Goal: Use online tool/utility: Utilize a website feature to perform a specific function

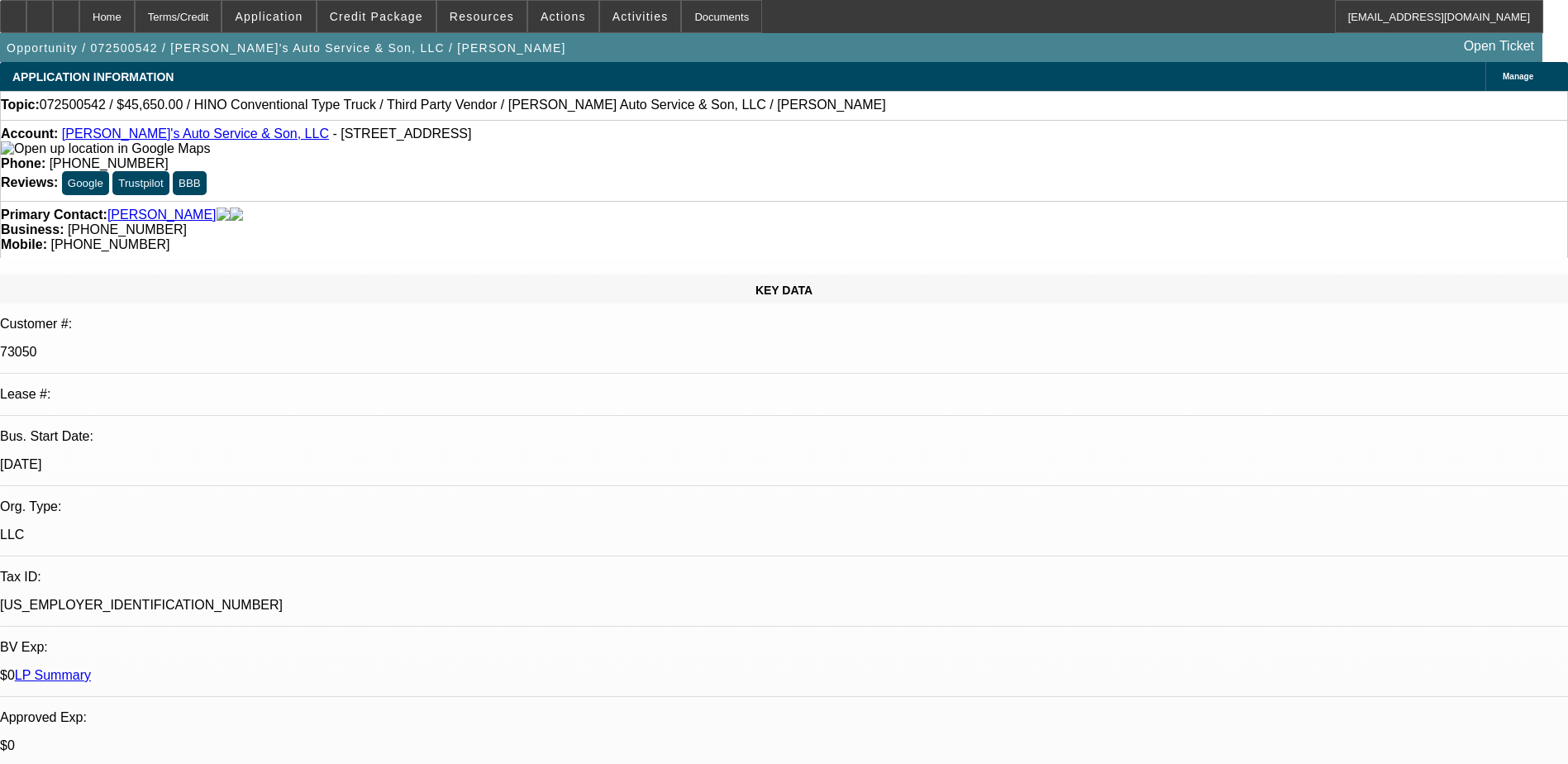
select select "0"
select select "0.1"
select select "0"
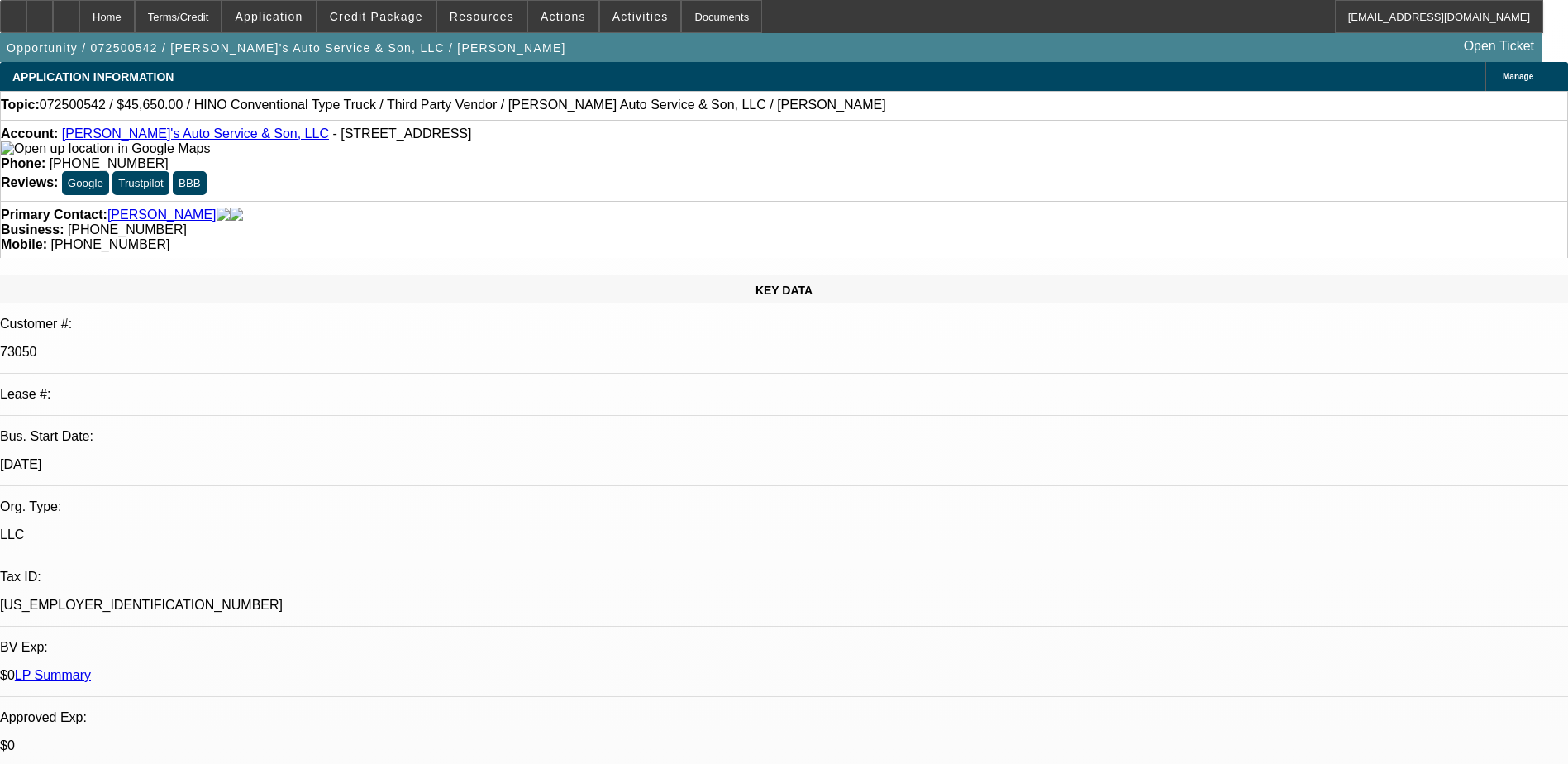
select select "0"
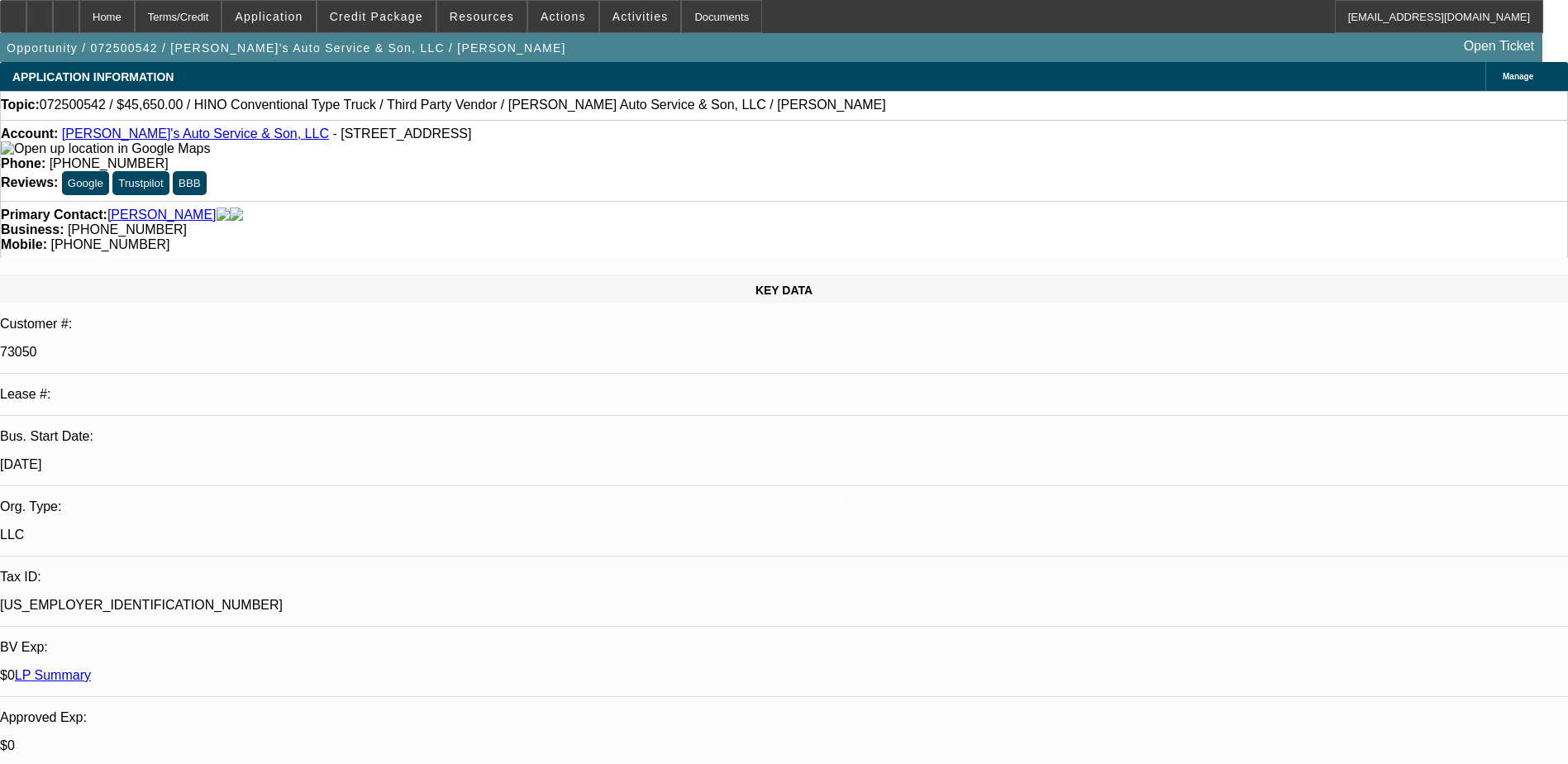
select select "0"
select select "0.1"
select select "1"
select select "4"
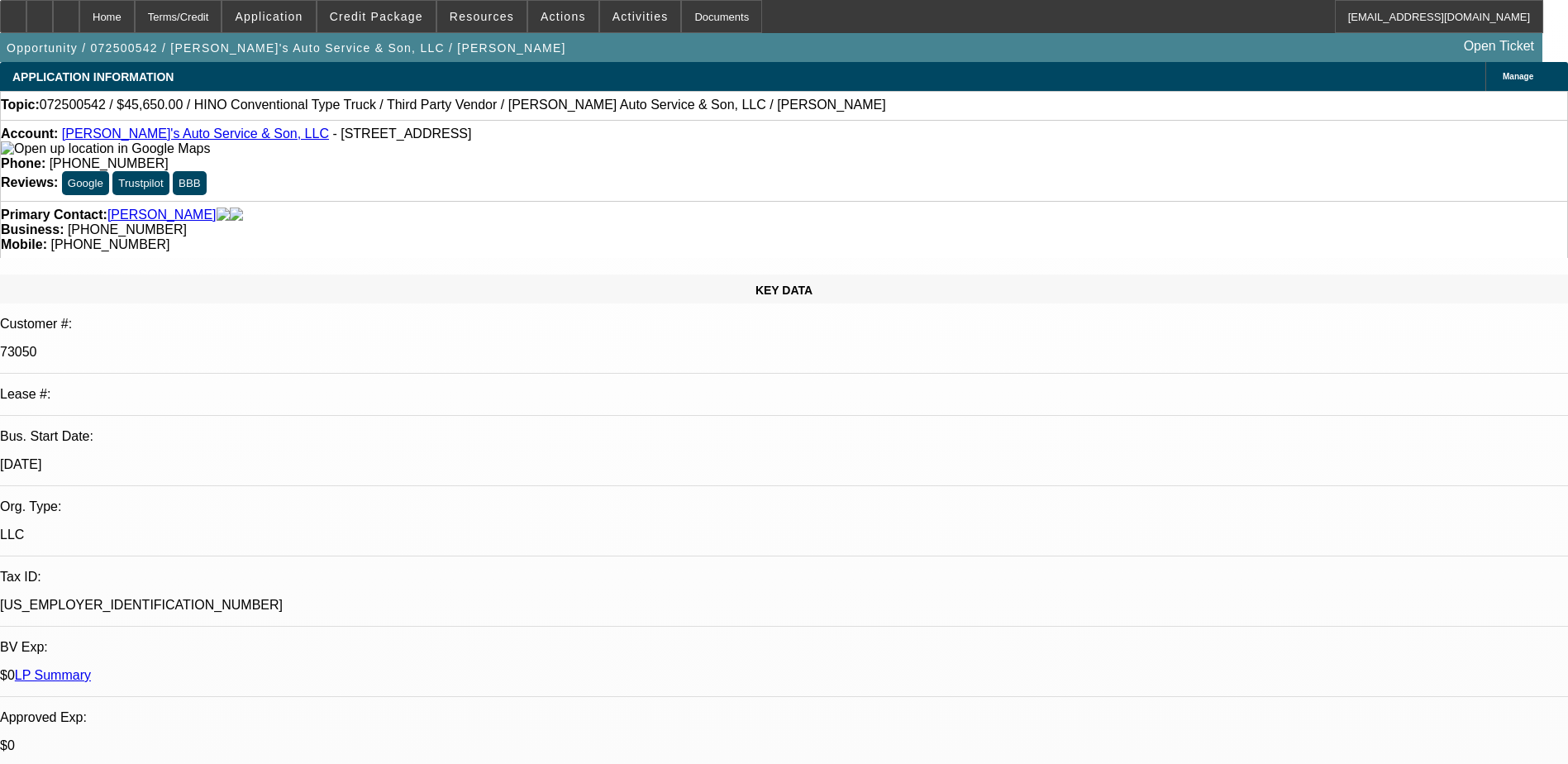
select select "1"
select select "6"
select select "1"
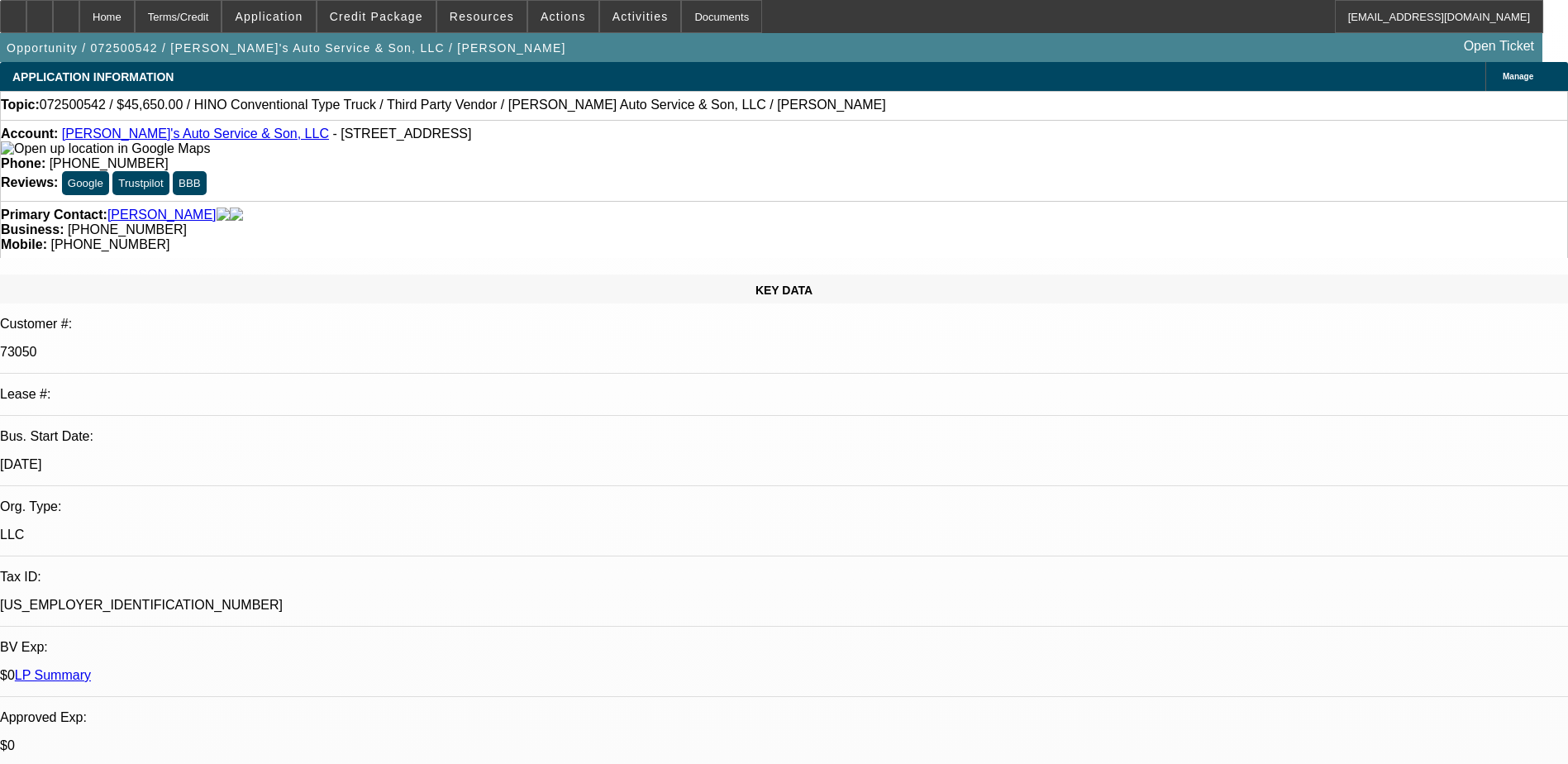
select select "6"
select select "1"
select select "4"
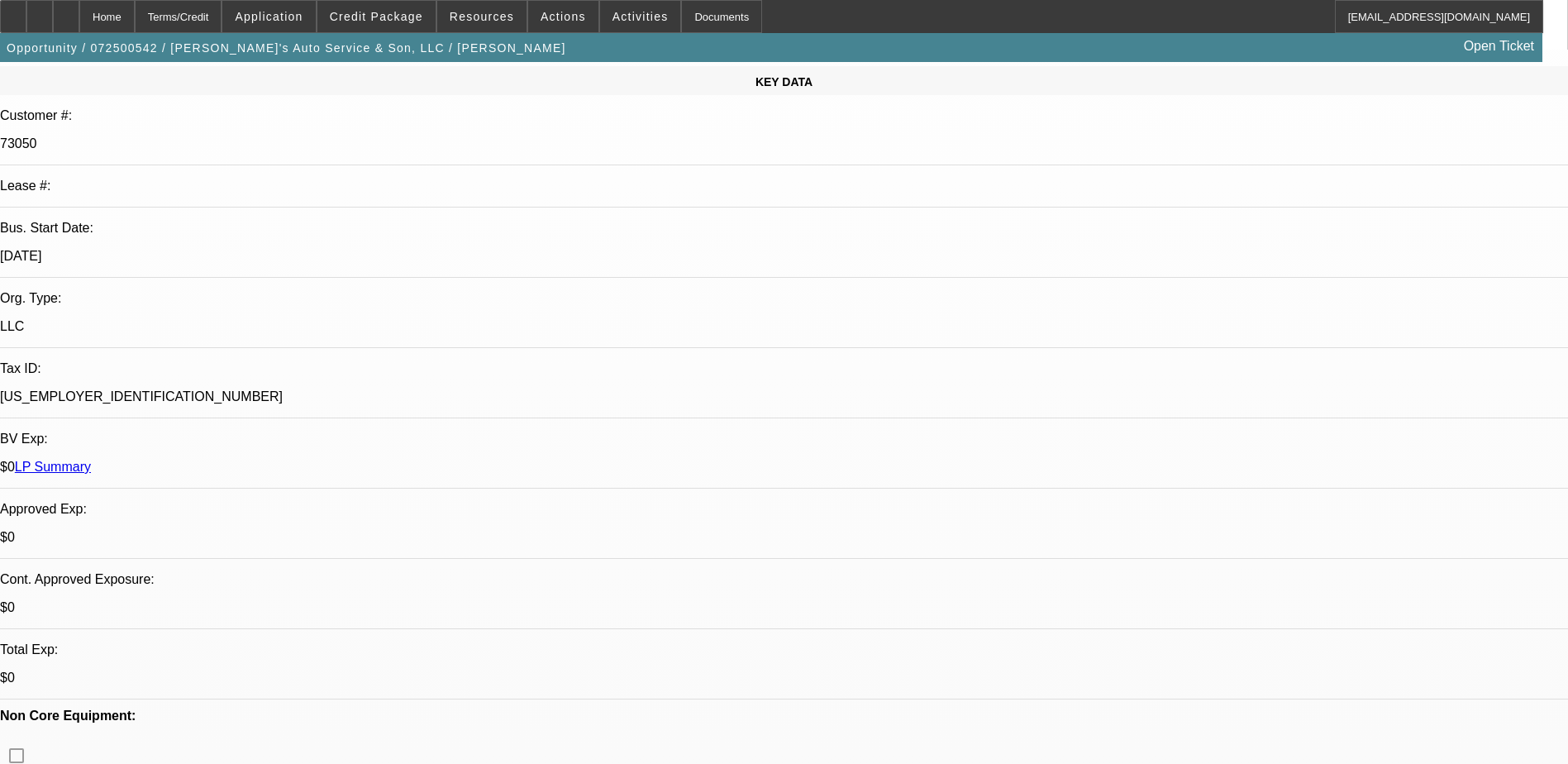
scroll to position [248, 0]
